Goal: Task Accomplishment & Management: Use online tool/utility

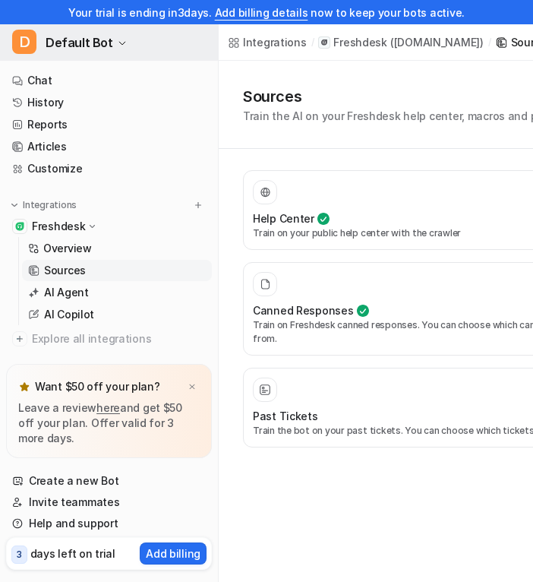
scroll to position [28, 0]
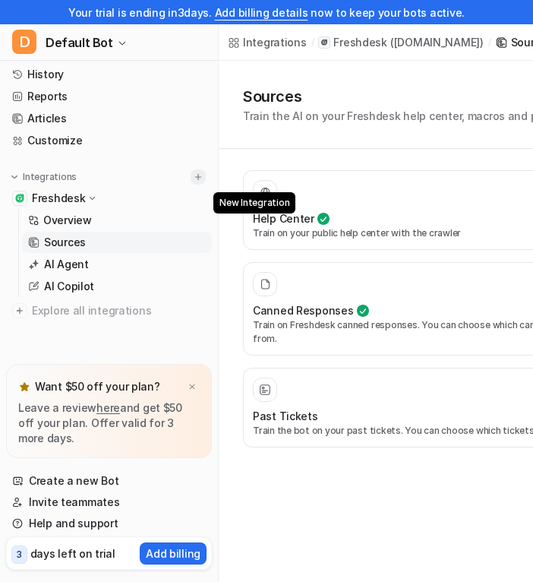
click at [203, 172] on img at bounding box center [198, 177] width 11 height 11
click at [195, 173] on img at bounding box center [198, 177] width 11 height 11
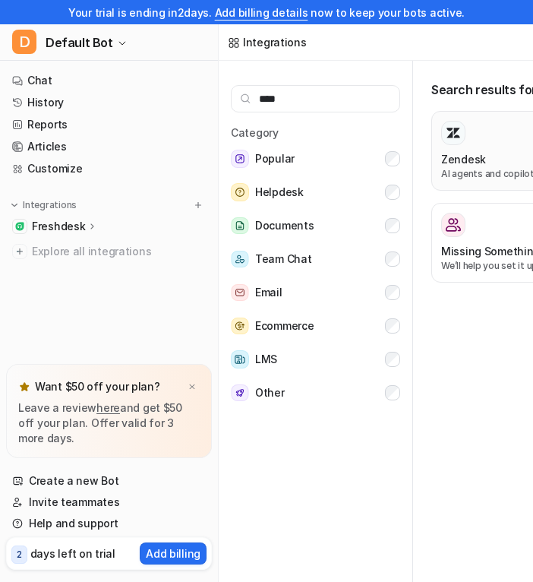
type input "****"
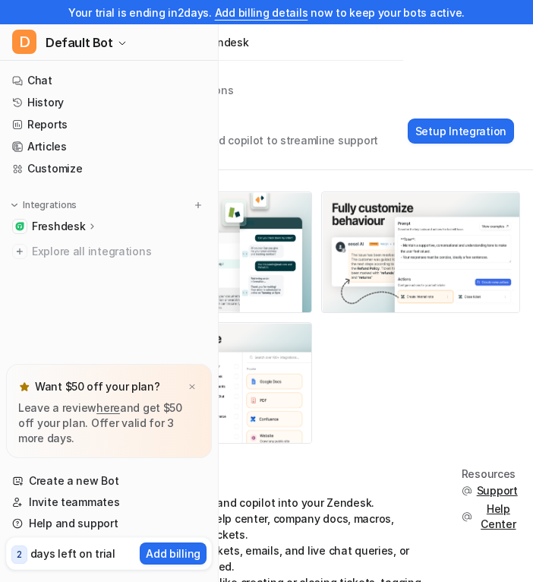
scroll to position [0, 141]
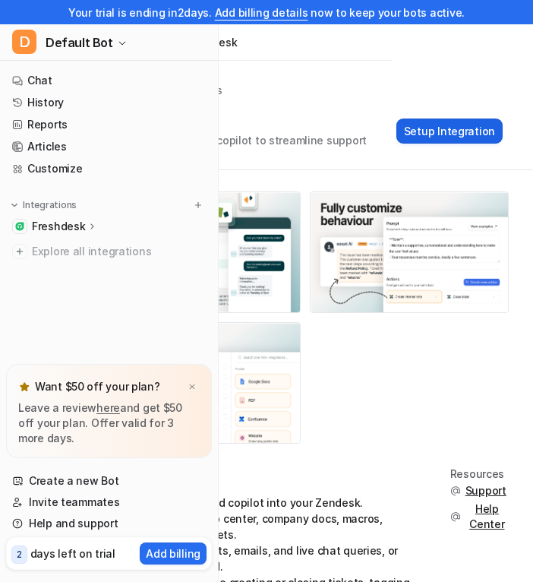
click at [479, 131] on button "Setup Integration" at bounding box center [449, 130] width 106 height 25
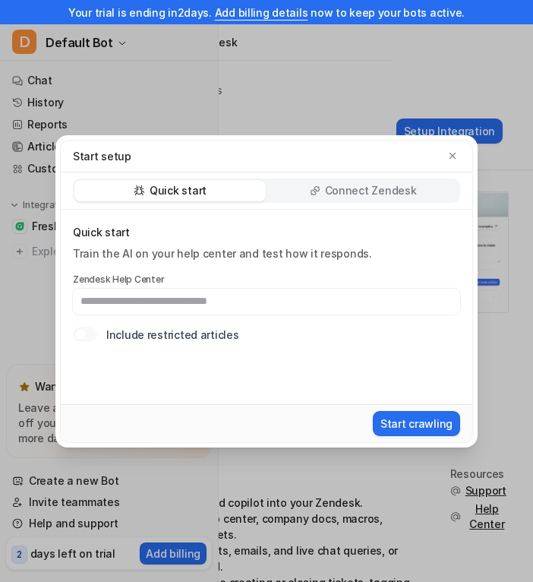
click at [102, 334] on div "Connect Zendesk to include restricted articles Include restricted articles" at bounding box center [266, 334] width 387 height 16
click at [99, 334] on div "Connect Zendesk to include restricted articles Include restricted articles" at bounding box center [266, 334] width 387 height 16
click at [97, 334] on div "Connect Zendesk to include restricted articles Include restricted articles" at bounding box center [266, 334] width 387 height 16
click at [84, 334] on div at bounding box center [80, 334] width 12 height 12
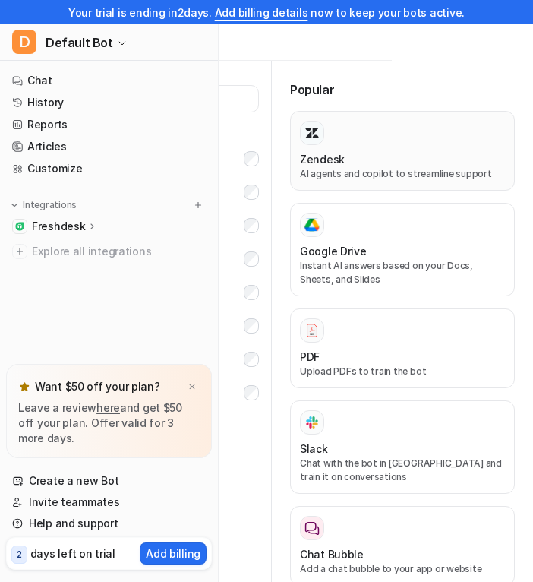
click at [352, 148] on div "Zendesk AI agents and copilot to streamline support" at bounding box center [402, 151] width 205 height 60
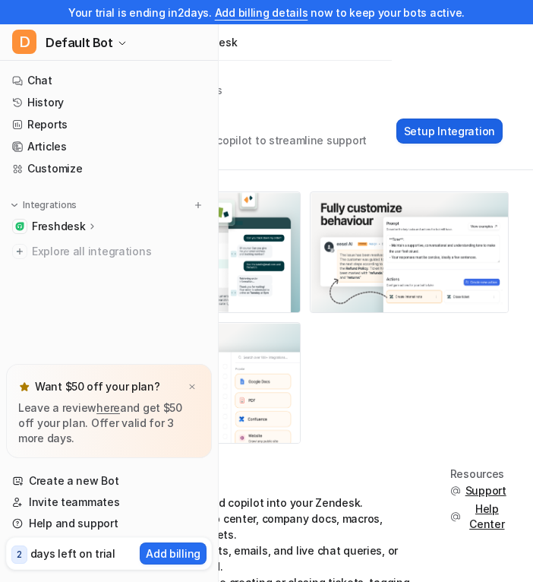
click at [423, 123] on button "Setup Integration" at bounding box center [449, 130] width 106 height 25
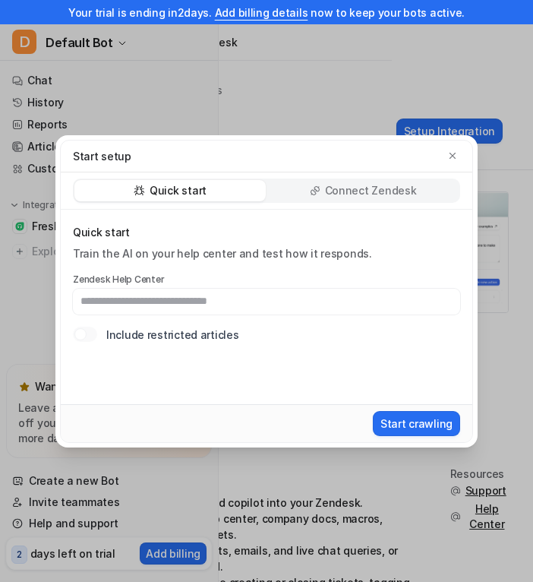
click at [311, 194] on div "Connect Zendesk" at bounding box center [362, 190] width 191 height 21
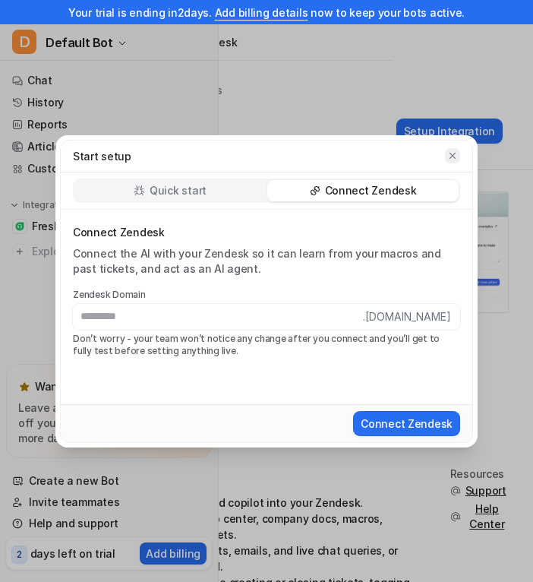
click at [448, 161] on button "button" at bounding box center [452, 155] width 15 height 15
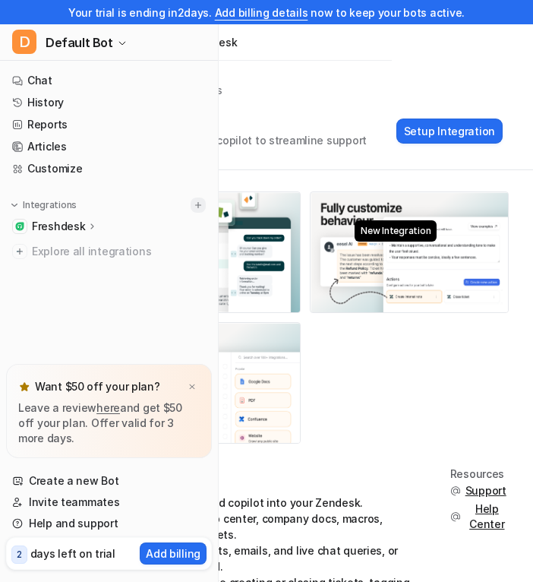
click at [198, 205] on img at bounding box center [198, 205] width 11 height 11
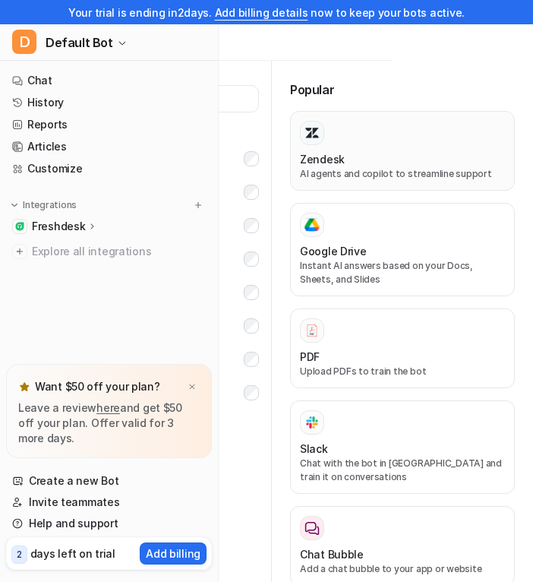
click at [342, 145] on div "Zendesk AI agents and copilot to streamline support" at bounding box center [402, 151] width 205 height 60
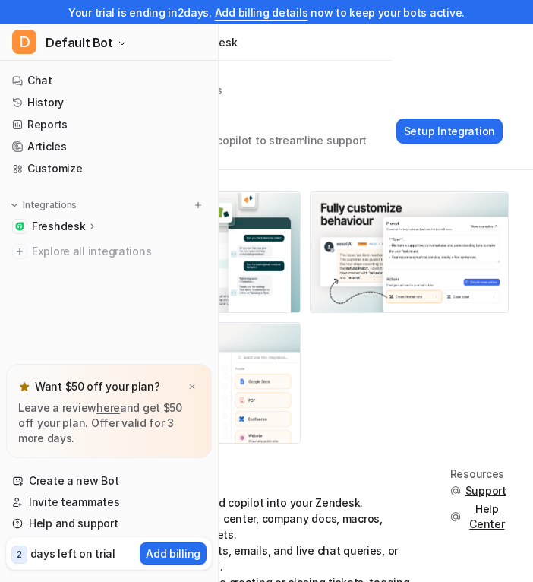
scroll to position [0, 128]
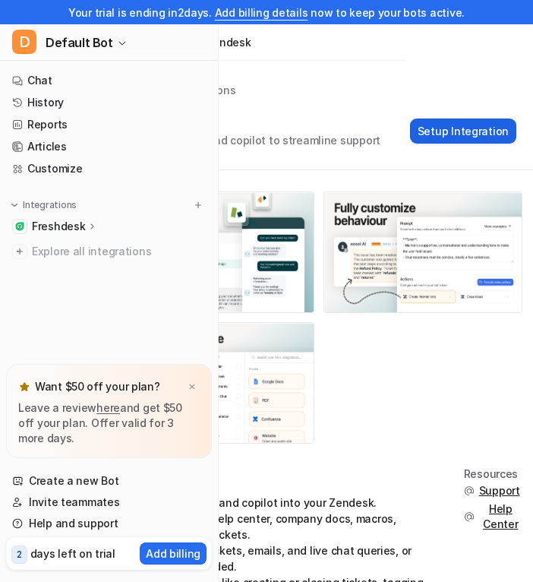
click at [431, 124] on button "Setup Integration" at bounding box center [463, 130] width 106 height 25
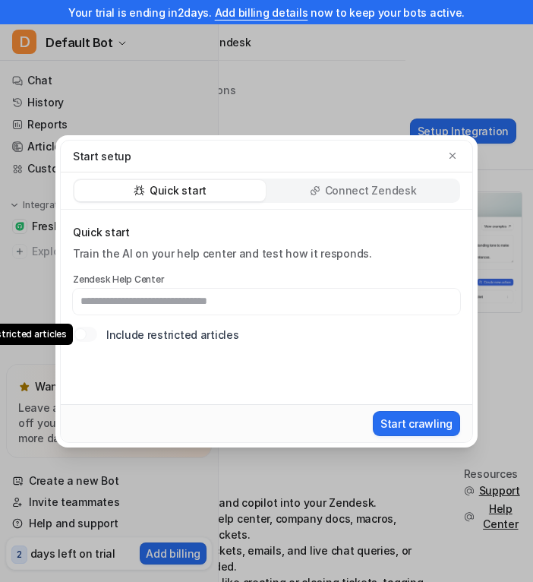
click at [85, 336] on div at bounding box center [80, 334] width 12 height 12
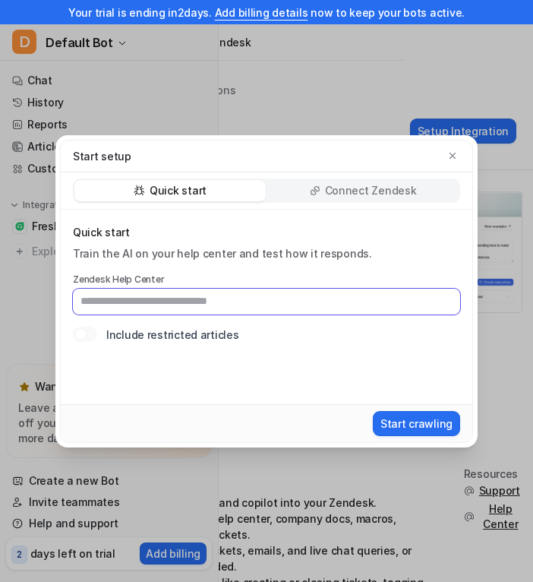
click at [128, 303] on input "text" at bounding box center [266, 301] width 387 height 26
paste input "**********"
type input "**********"
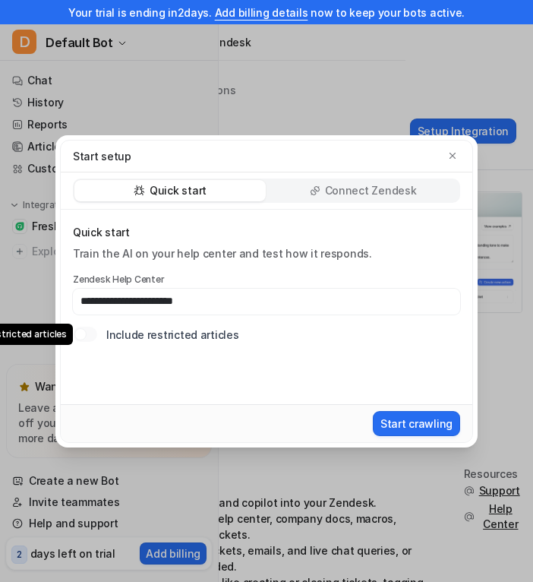
click at [85, 332] on div at bounding box center [80, 334] width 12 height 12
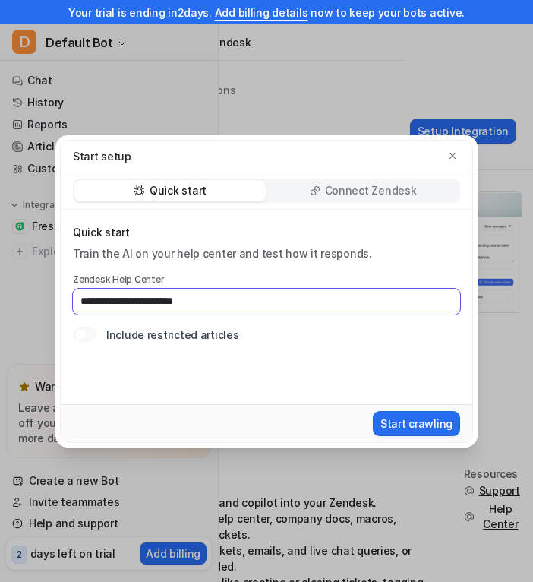
click at [194, 304] on input "**********" at bounding box center [266, 301] width 387 height 26
paste input "**********"
type input "**********"
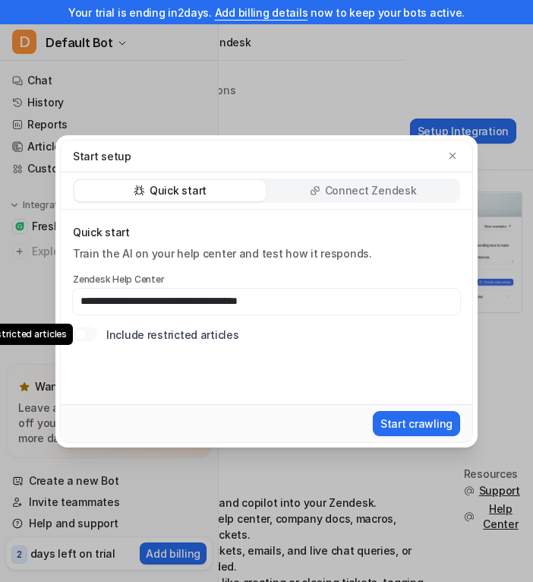
click at [80, 338] on div at bounding box center [80, 334] width 12 height 12
click at [94, 326] on label at bounding box center [85, 333] width 24 height 15
click at [94, 328] on div at bounding box center [85, 333] width 24 height 15
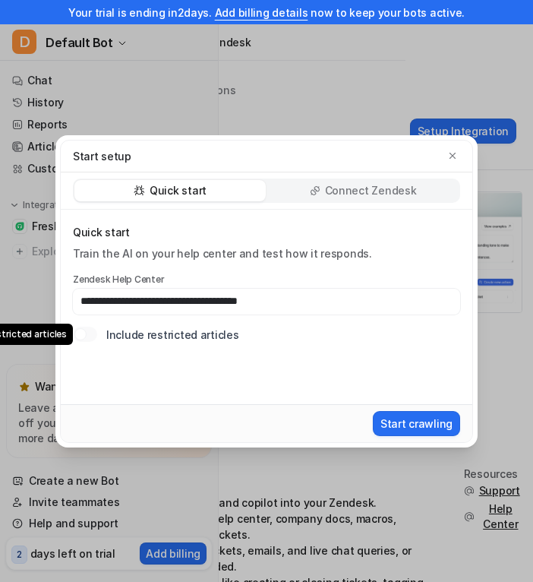
click at [94, 328] on div at bounding box center [85, 333] width 24 height 15
click at [92, 339] on div at bounding box center [85, 333] width 24 height 15
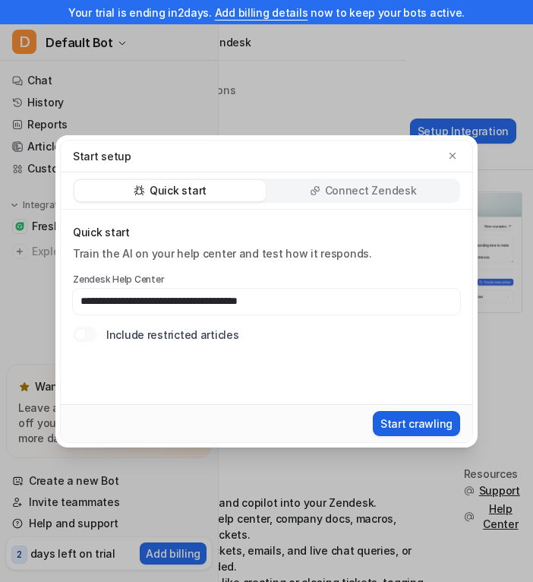
click at [408, 412] on button "Start crawling" at bounding box center [416, 423] width 87 height 25
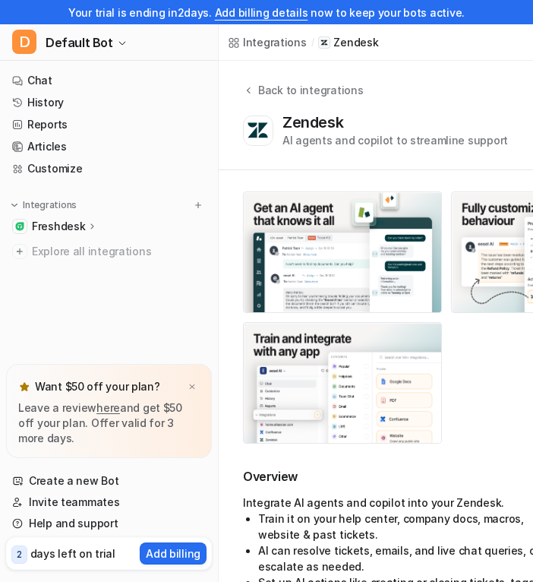
scroll to position [0, 141]
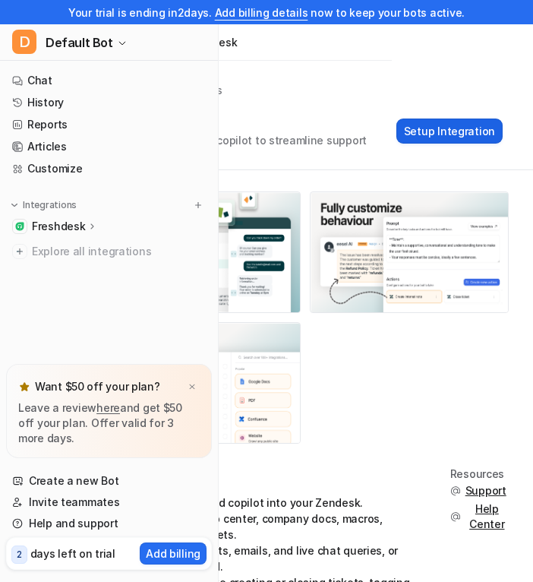
click at [416, 131] on button "Setup Integration" at bounding box center [449, 130] width 106 height 25
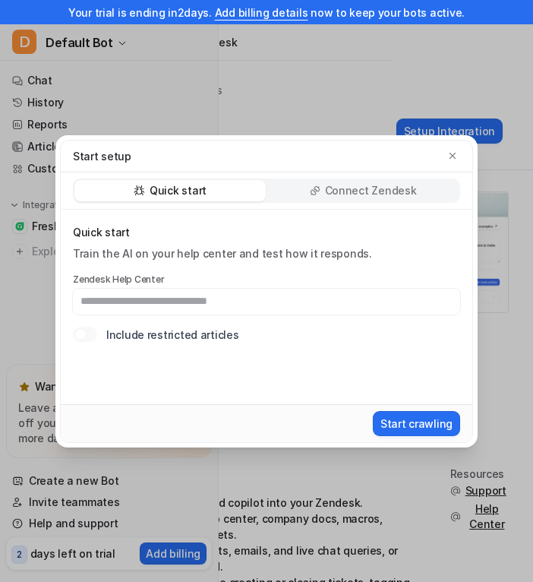
click at [311, 99] on div "Start setup Quick start Connect Zendesk Quick start Train the AI on your help c…" at bounding box center [266, 291] width 446 height 582
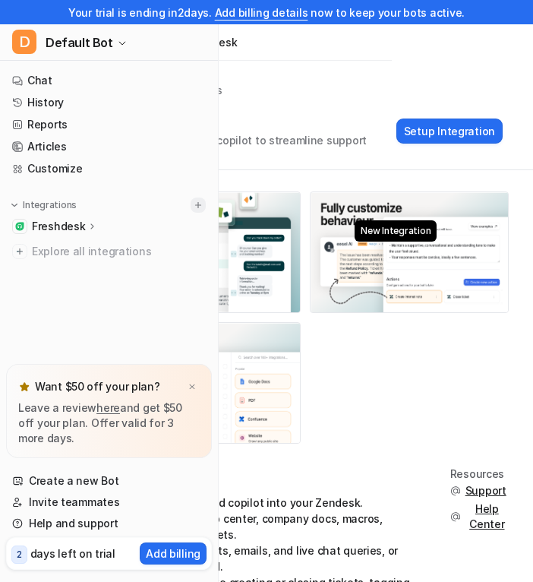
click at [199, 203] on img at bounding box center [198, 205] width 11 height 11
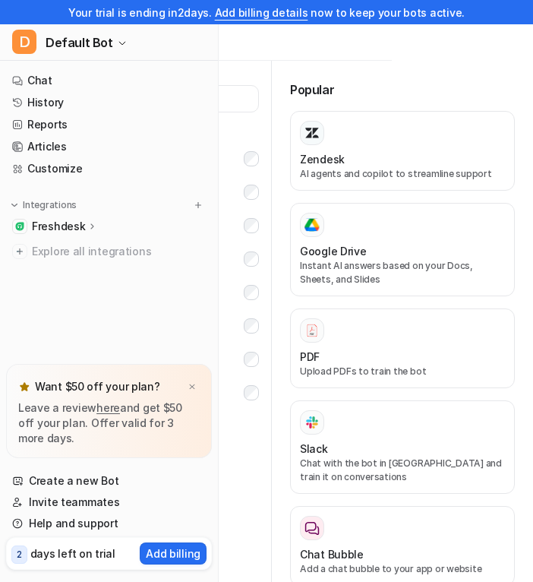
click at [245, 105] on input "text" at bounding box center [174, 98] width 169 height 27
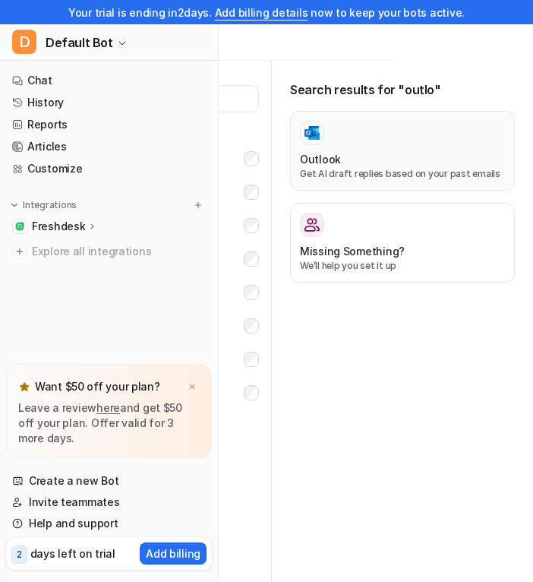
type input "*****"
click at [395, 137] on div at bounding box center [402, 133] width 205 height 24
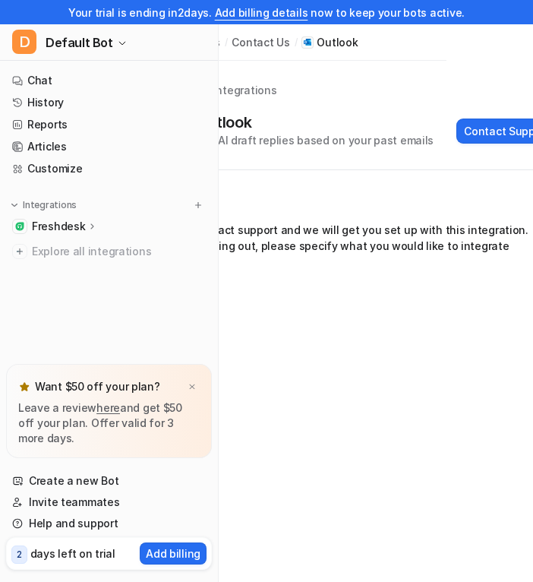
scroll to position [0, 44]
